Goal: Find specific page/section: Find specific page/section

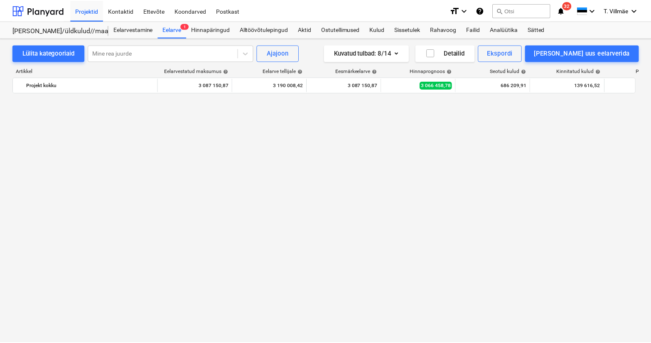
scroll to position [2805, 0]
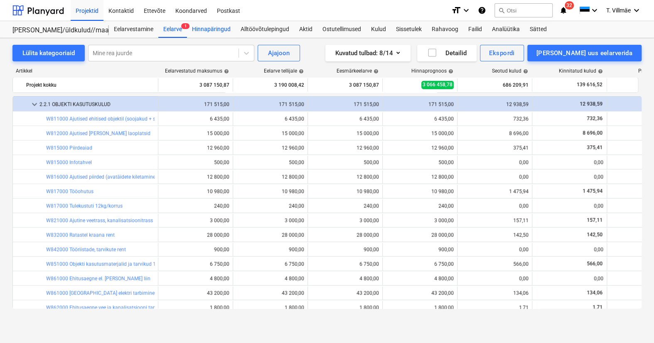
click at [208, 31] on div "Hinnapäringud" at bounding box center [211, 29] width 49 height 17
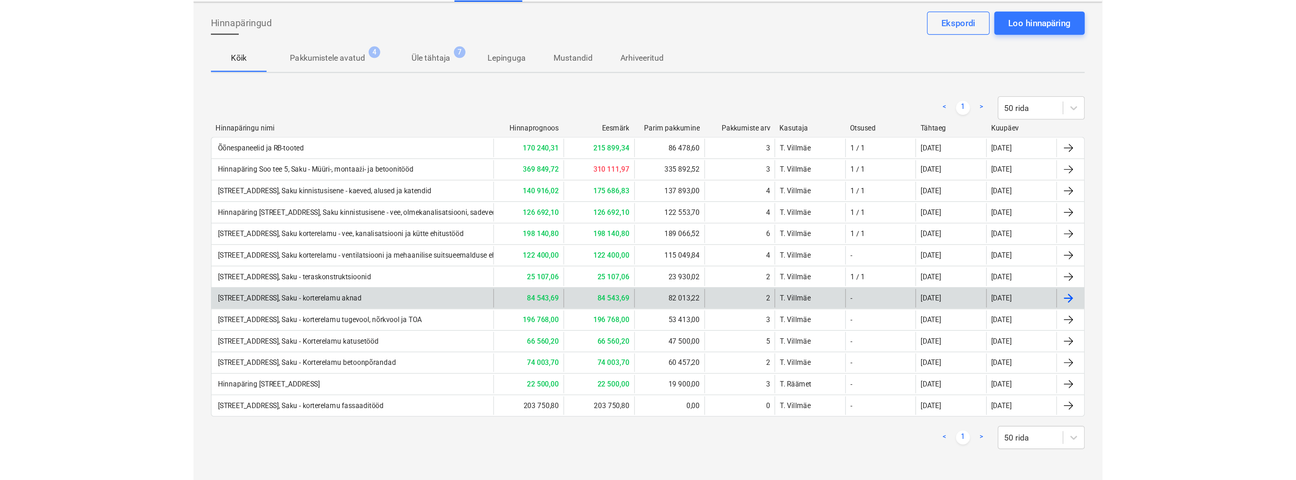
scroll to position [37, 0]
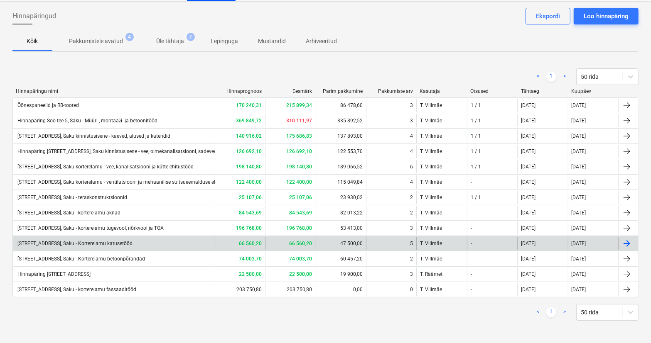
click at [105, 243] on div "[STREET_ADDRESS], Saku - Korterelamu katusetööd" at bounding box center [74, 244] width 116 height 6
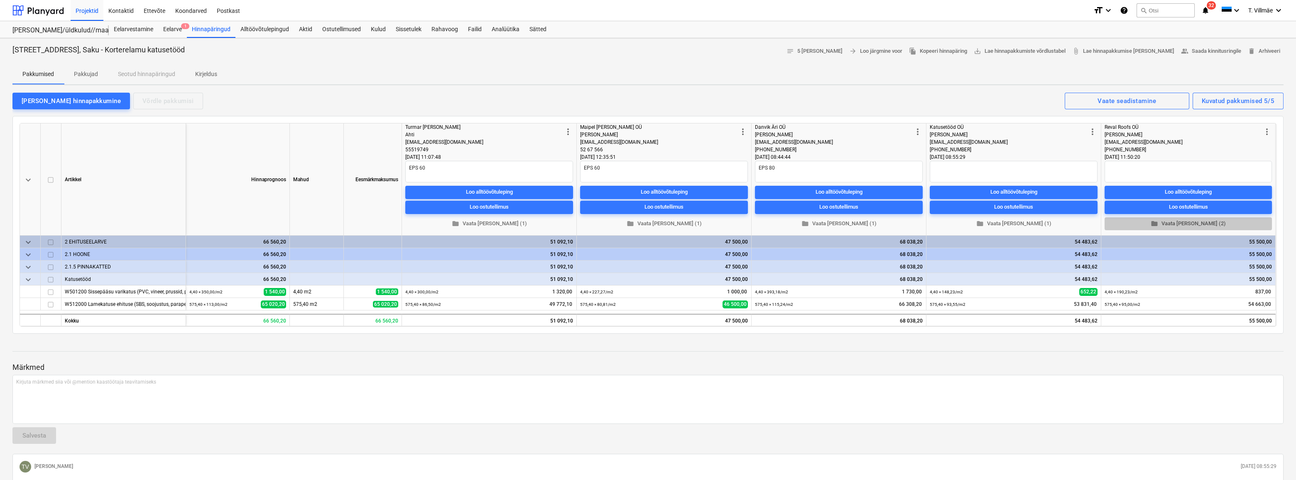
click at [653, 224] on span "folder Vaata [PERSON_NAME] (2)" at bounding box center [1188, 224] width 161 height 10
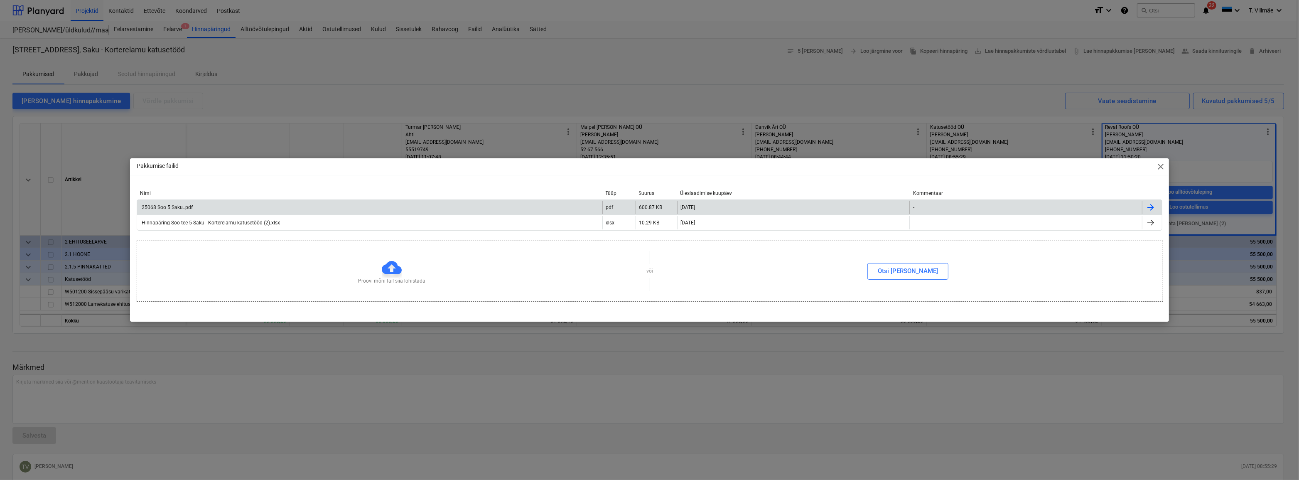
click at [182, 209] on div "25068 Soo 5 Saku..pdf" at bounding box center [166, 207] width 52 height 6
type textarea "x"
